Goal: Navigation & Orientation: Find specific page/section

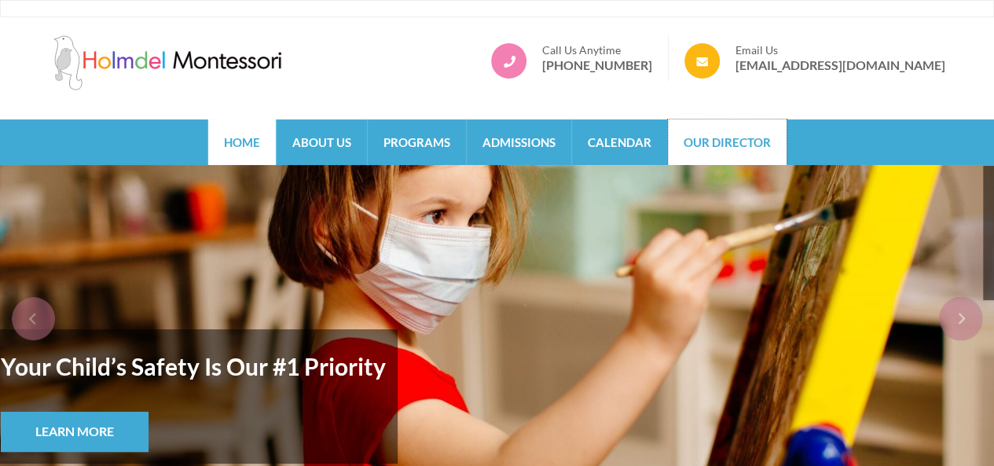
click at [749, 141] on link "Our Director" at bounding box center [727, 142] width 119 height 46
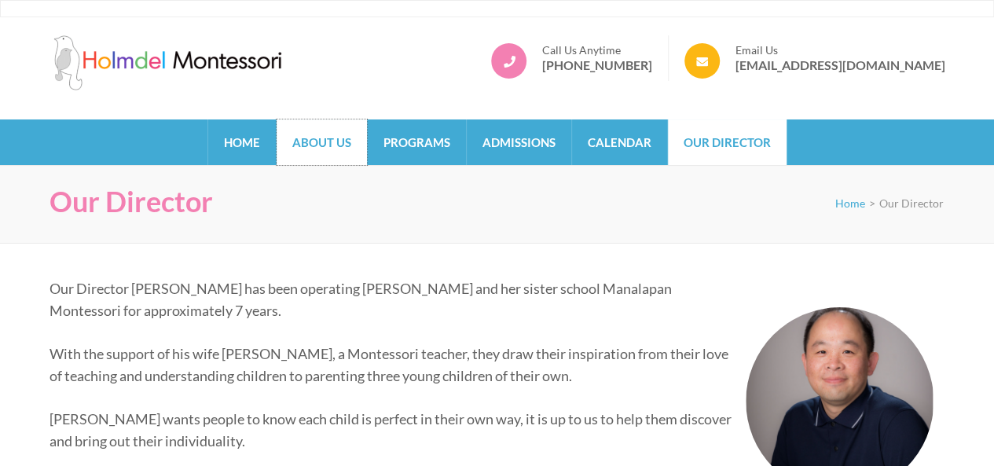
click at [315, 136] on link "About Us" at bounding box center [322, 142] width 90 height 46
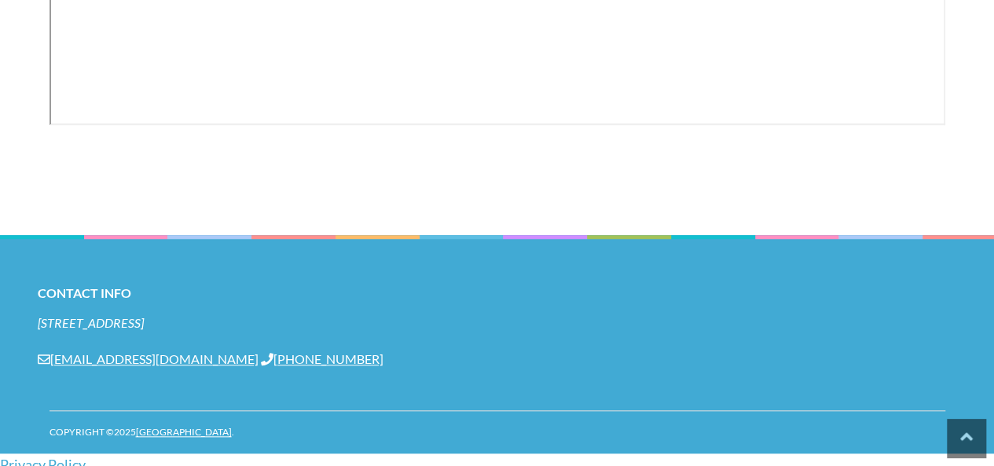
scroll to position [602, 0]
